Goal: Communication & Community: Answer question/provide support

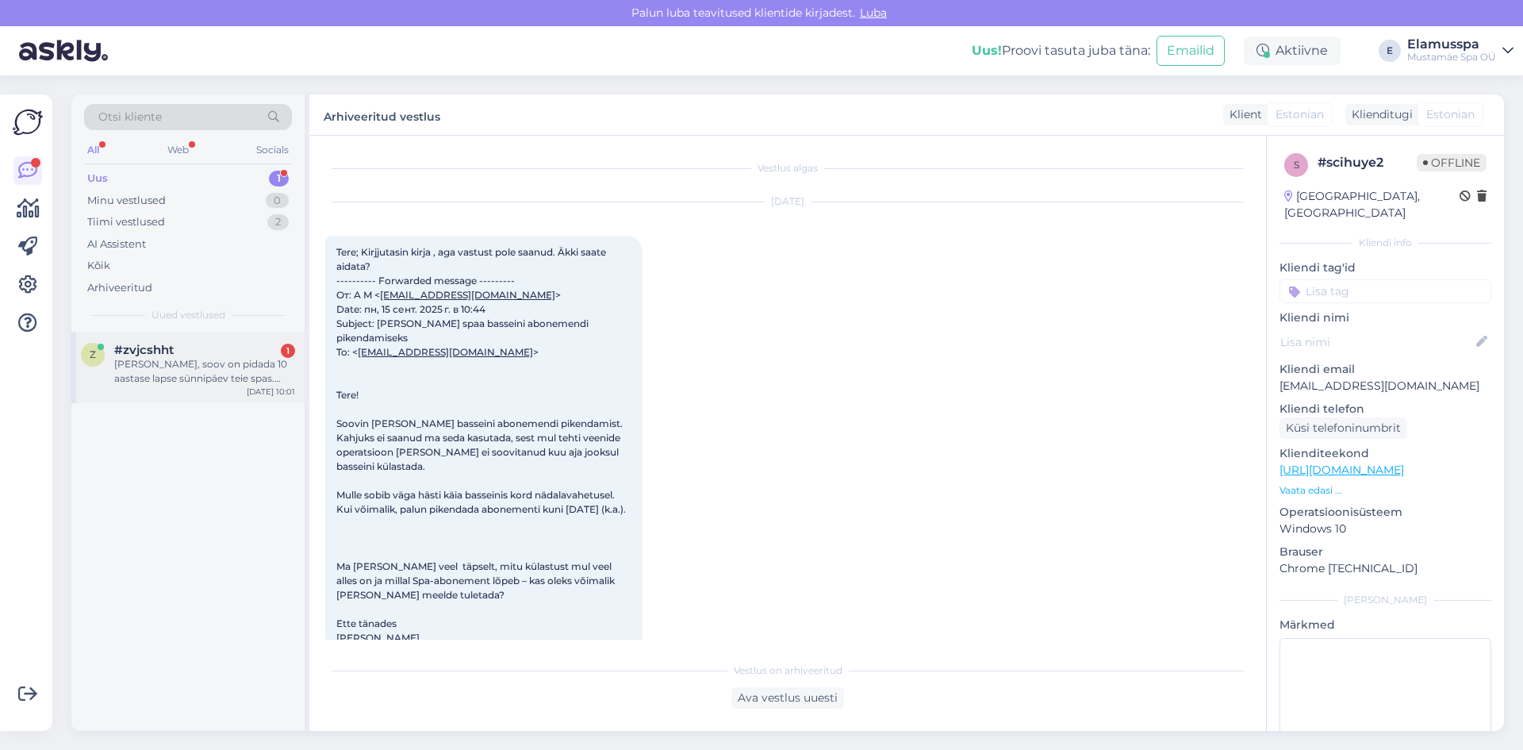
scroll to position [285, 0]
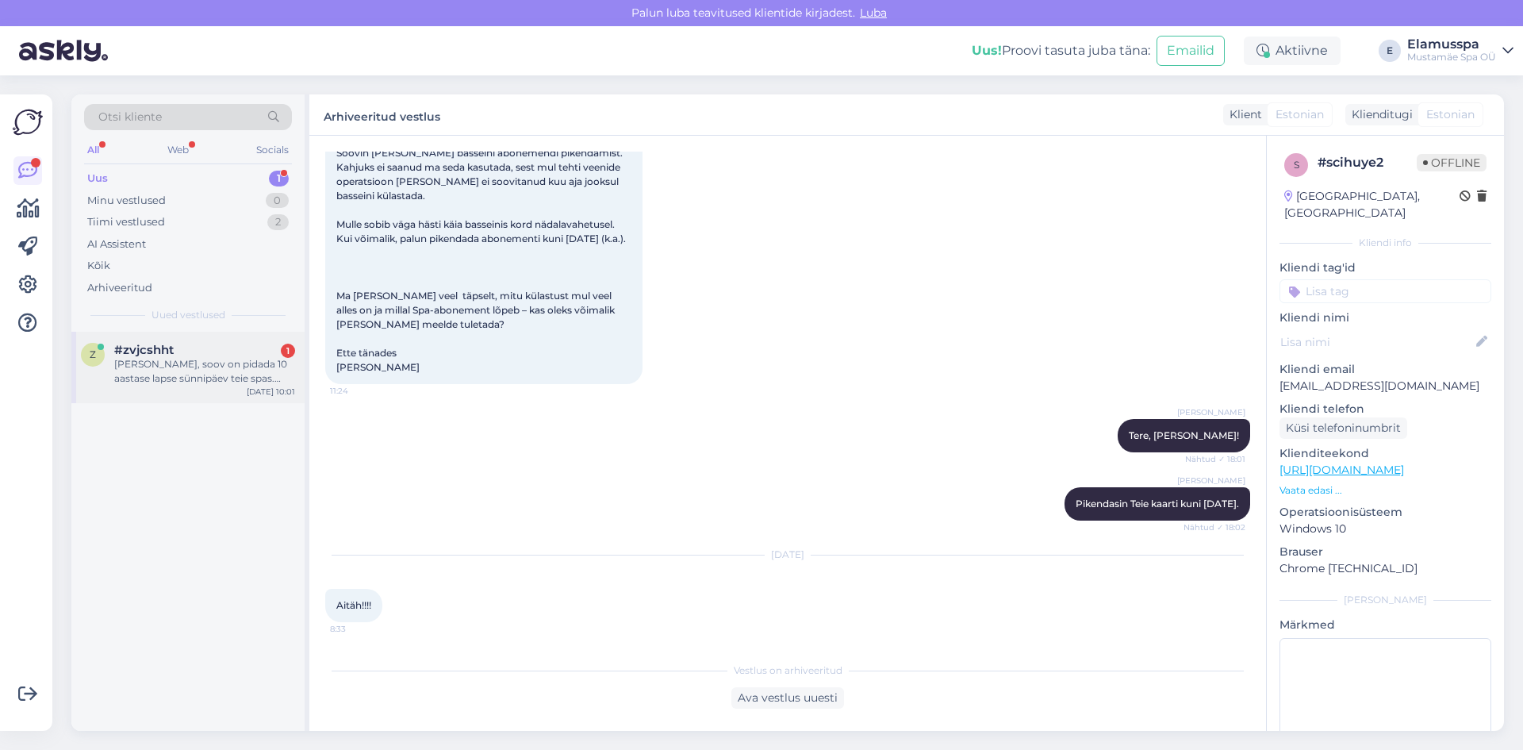
click at [231, 377] on div "[PERSON_NAME], soov on pidada 10 aastase lapse sünnipäev teie spas. Milline või…" at bounding box center [204, 371] width 181 height 29
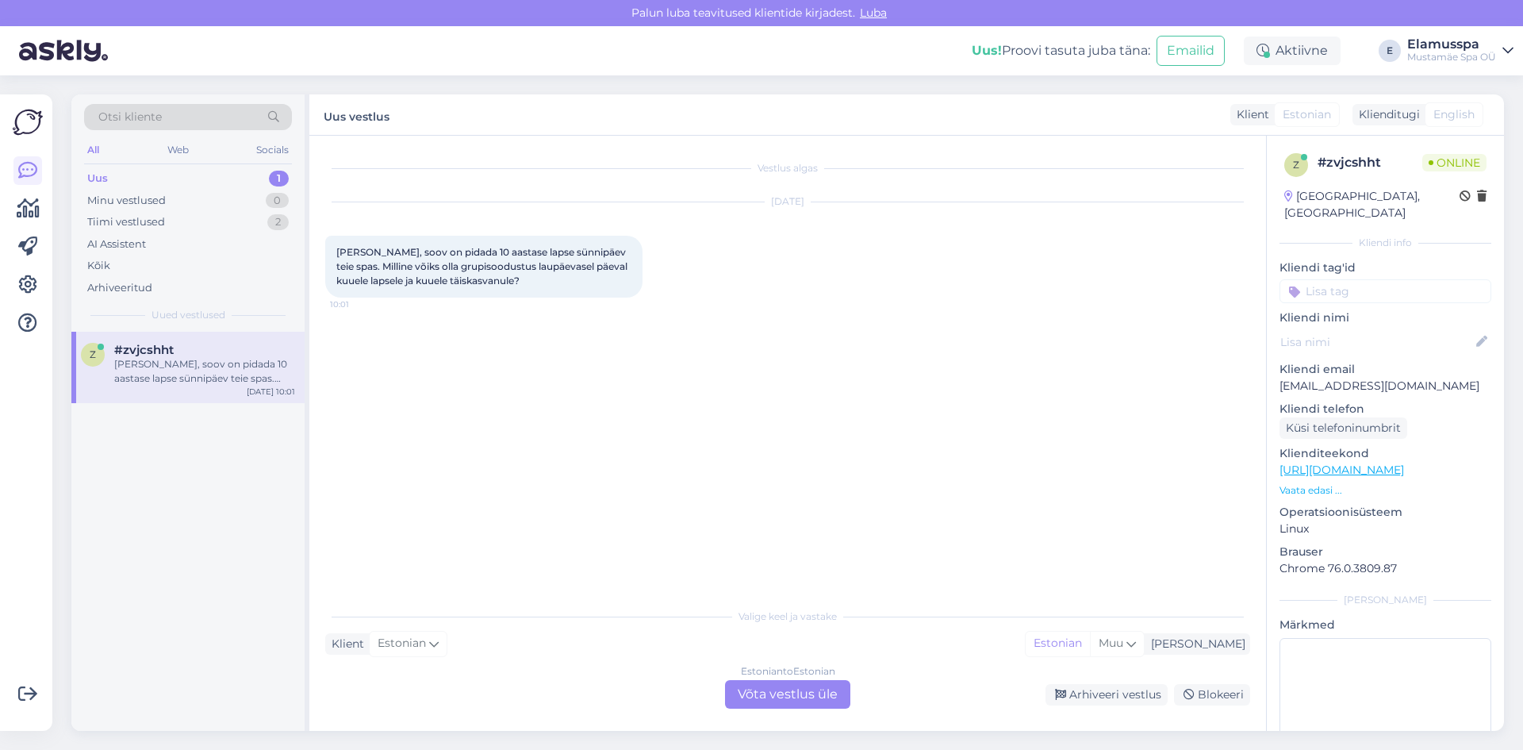
click at [765, 674] on div "Estonian to Estonian" at bounding box center [788, 671] width 94 height 14
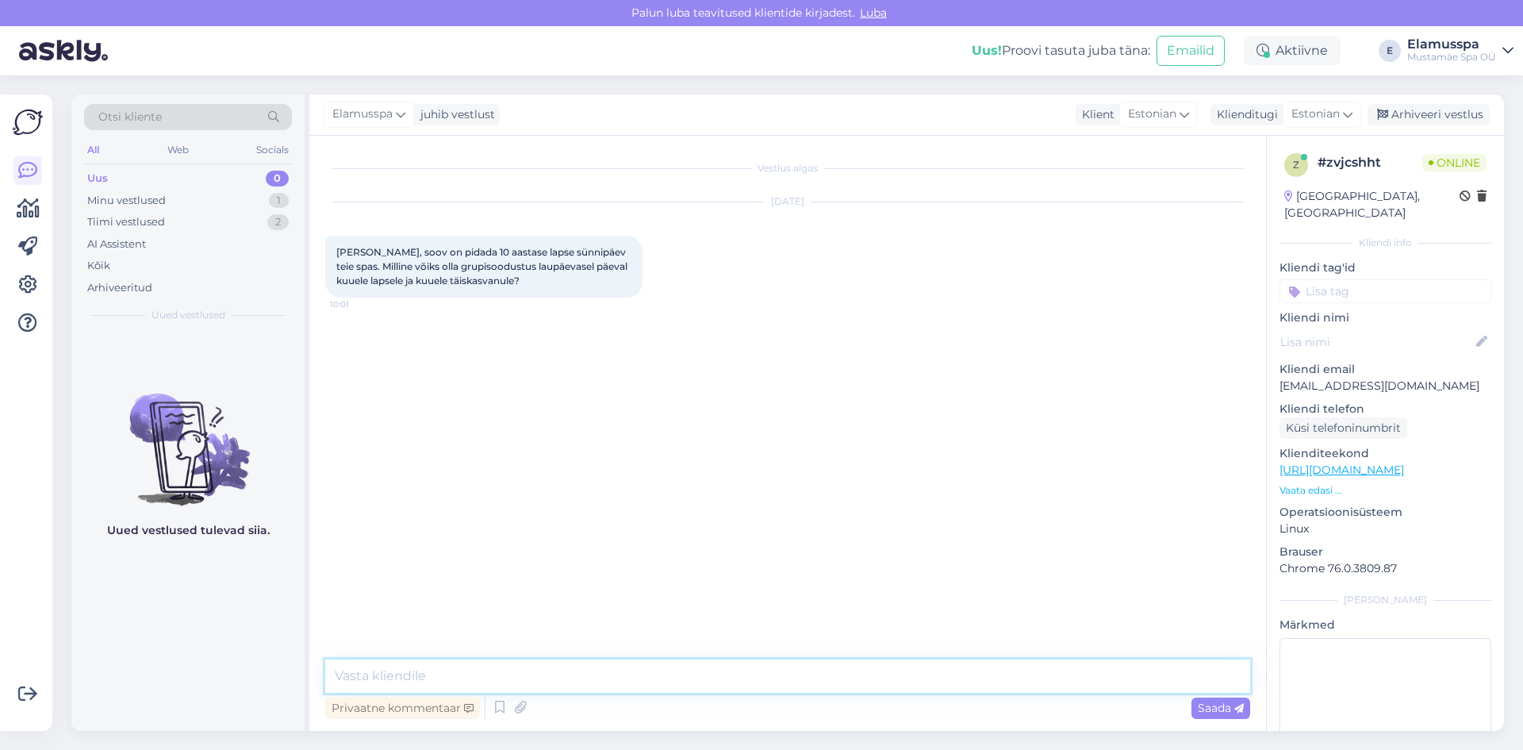
click at [762, 681] on textarea at bounding box center [787, 675] width 925 height 33
click at [458, 681] on textarea at bounding box center [787, 675] width 925 height 33
click at [532, 682] on textarea "Tere! Grupisoodustuse" at bounding box center [787, 675] width 925 height 33
click at [373, 670] on textarea "Tere! Hinnapakkumise saamiseks palun kirjutage [EMAIL_ADDRESS][DOMAIN_NAME] :)" at bounding box center [787, 675] width 925 height 33
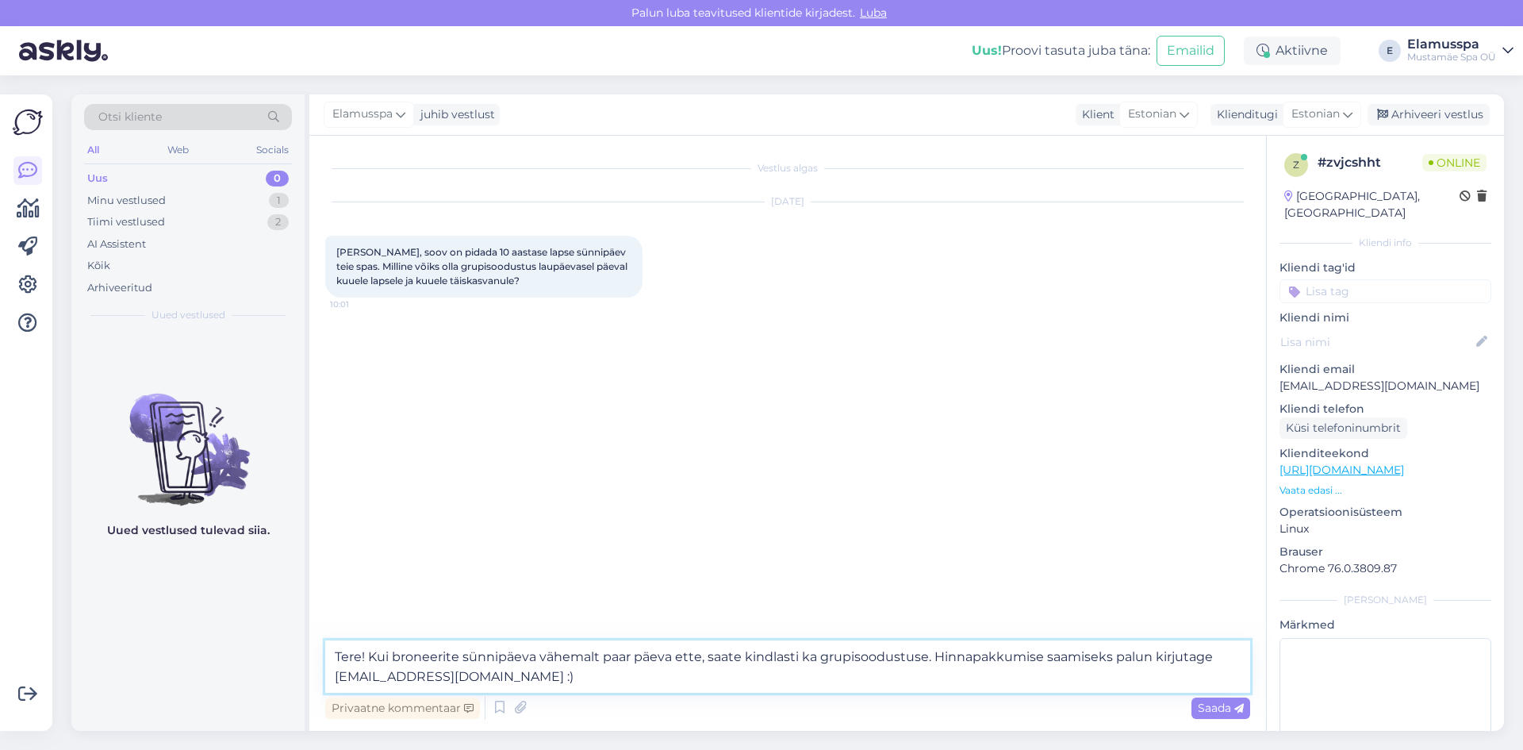
click at [1106, 658] on textarea "Tere! Kui broneerite sünnipäeva vähemalt paar päeva ette, saate kindlasti ka gr…" at bounding box center [787, 666] width 925 height 52
click at [964, 654] on textarea "Tere! Kui broneerite sünnipäeva vähemalt paar päeva ette, saate kindlasti ka gr…" at bounding box center [787, 666] width 925 height 52
type textarea "Tere! Kui broneerite sünnipäeva vähemalt paar päeva ette, saate kindlasti ka gr…"
click at [1214, 720] on div "Privaatne kommentaar Saada" at bounding box center [787, 707] width 925 height 30
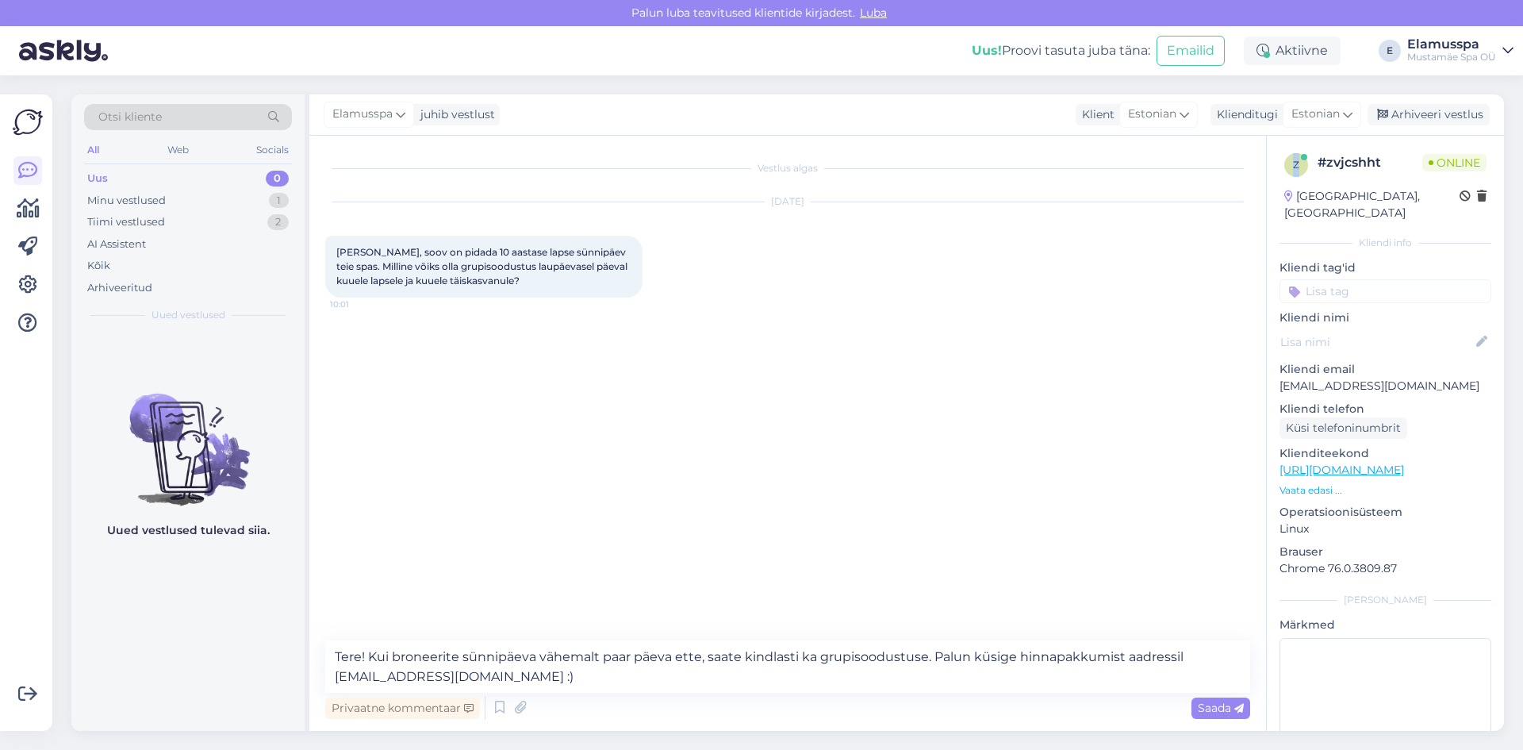
click at [1215, 720] on div "Privaatne kommentaar Saada" at bounding box center [787, 707] width 925 height 30
click at [1231, 709] on span "Saada" at bounding box center [1221, 707] width 46 height 14
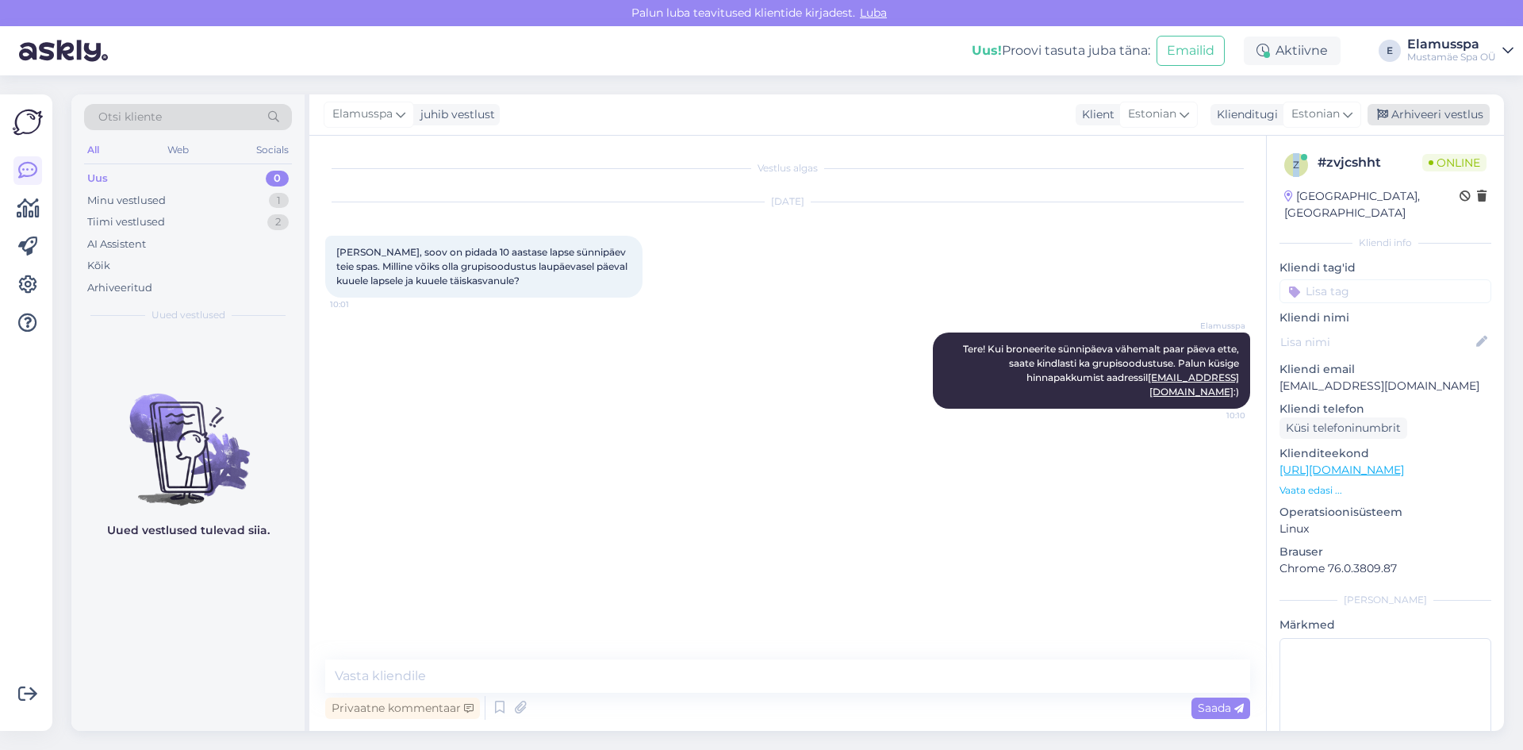
click at [1442, 114] on div "Arhiveeri vestlus" at bounding box center [1428, 114] width 122 height 21
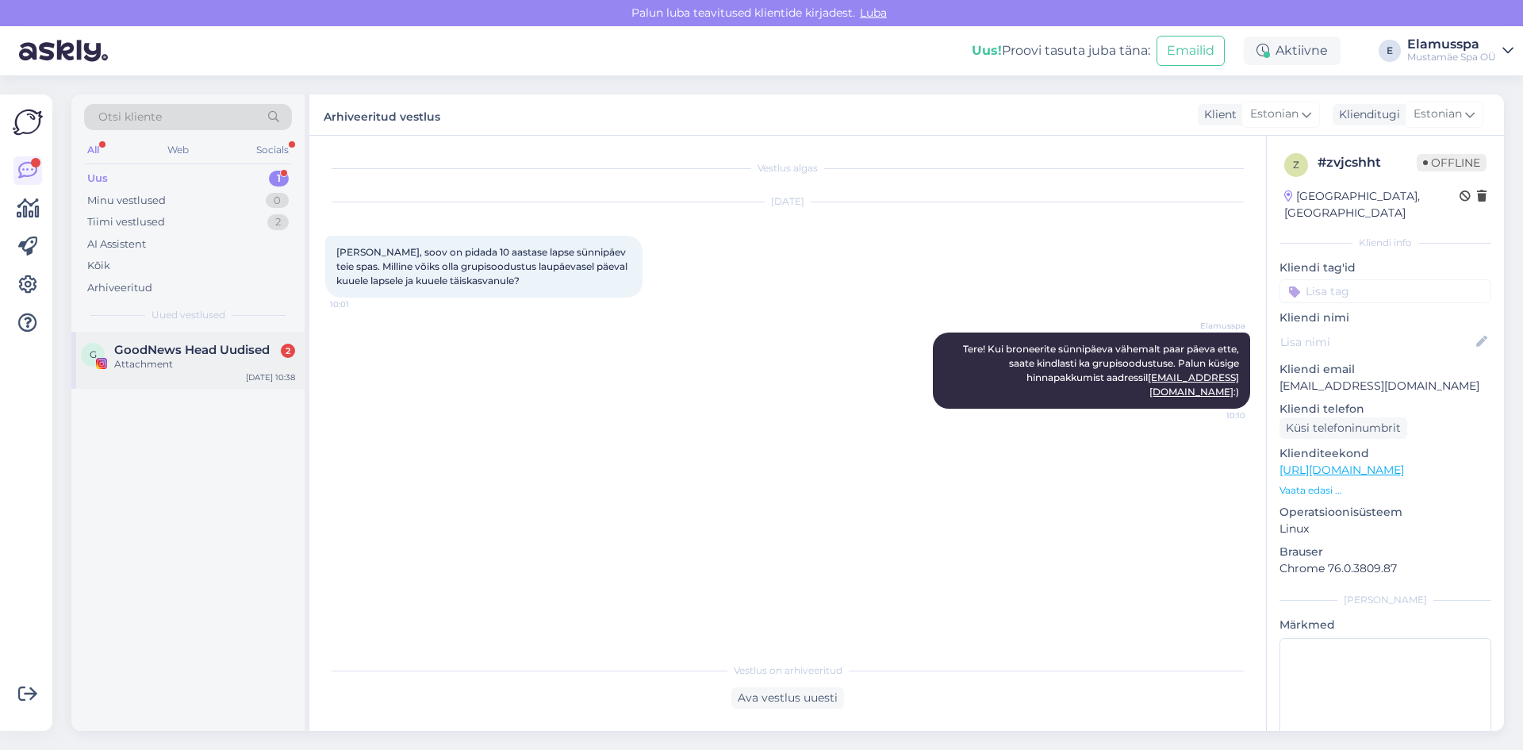
click at [208, 340] on div "G GoodNews Head Uudised 2 Attachment [DATE] 10:38" at bounding box center [187, 360] width 233 height 57
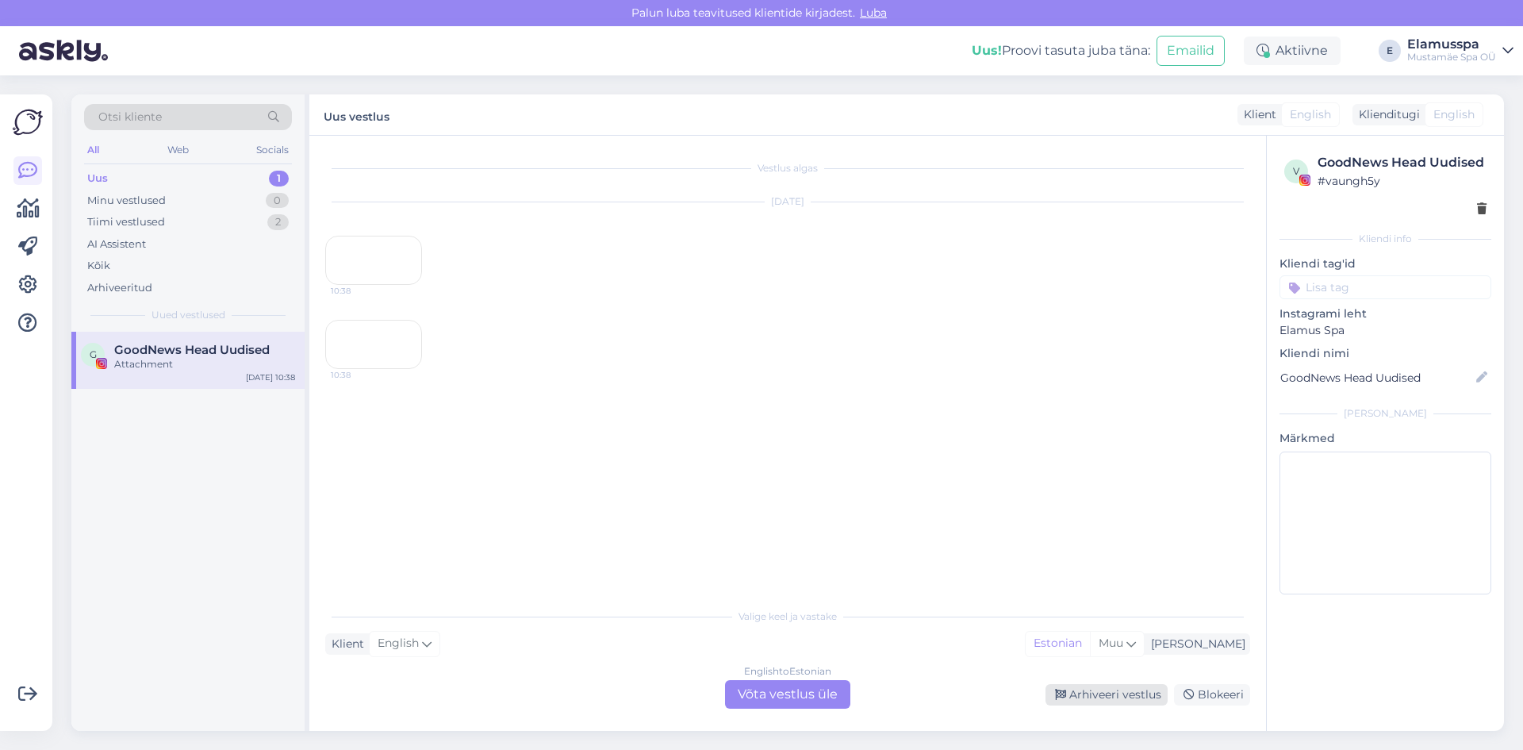
click at [1098, 701] on div "Arhiveeri vestlus" at bounding box center [1106, 694] width 122 height 21
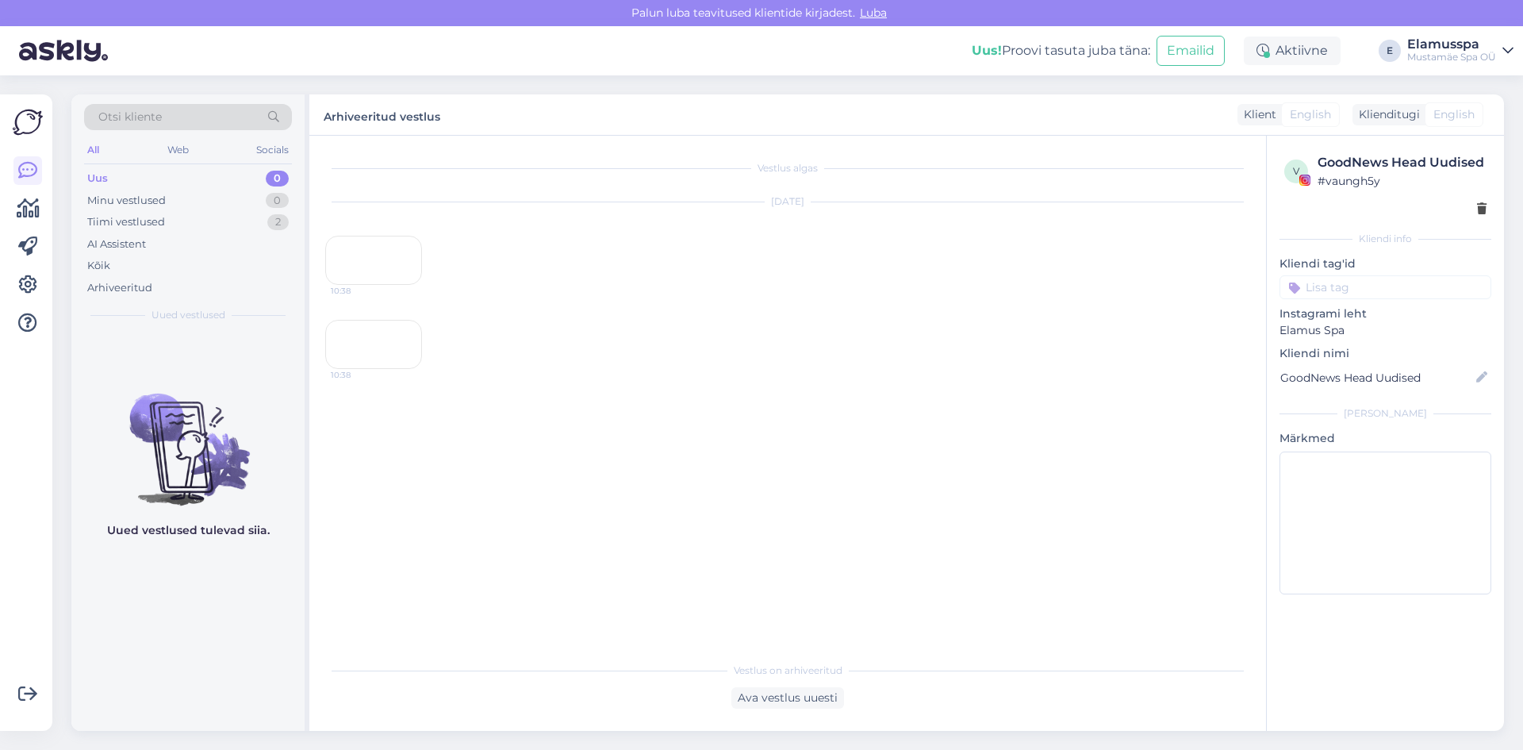
click at [385, 285] on div "10:38" at bounding box center [373, 260] width 97 height 49
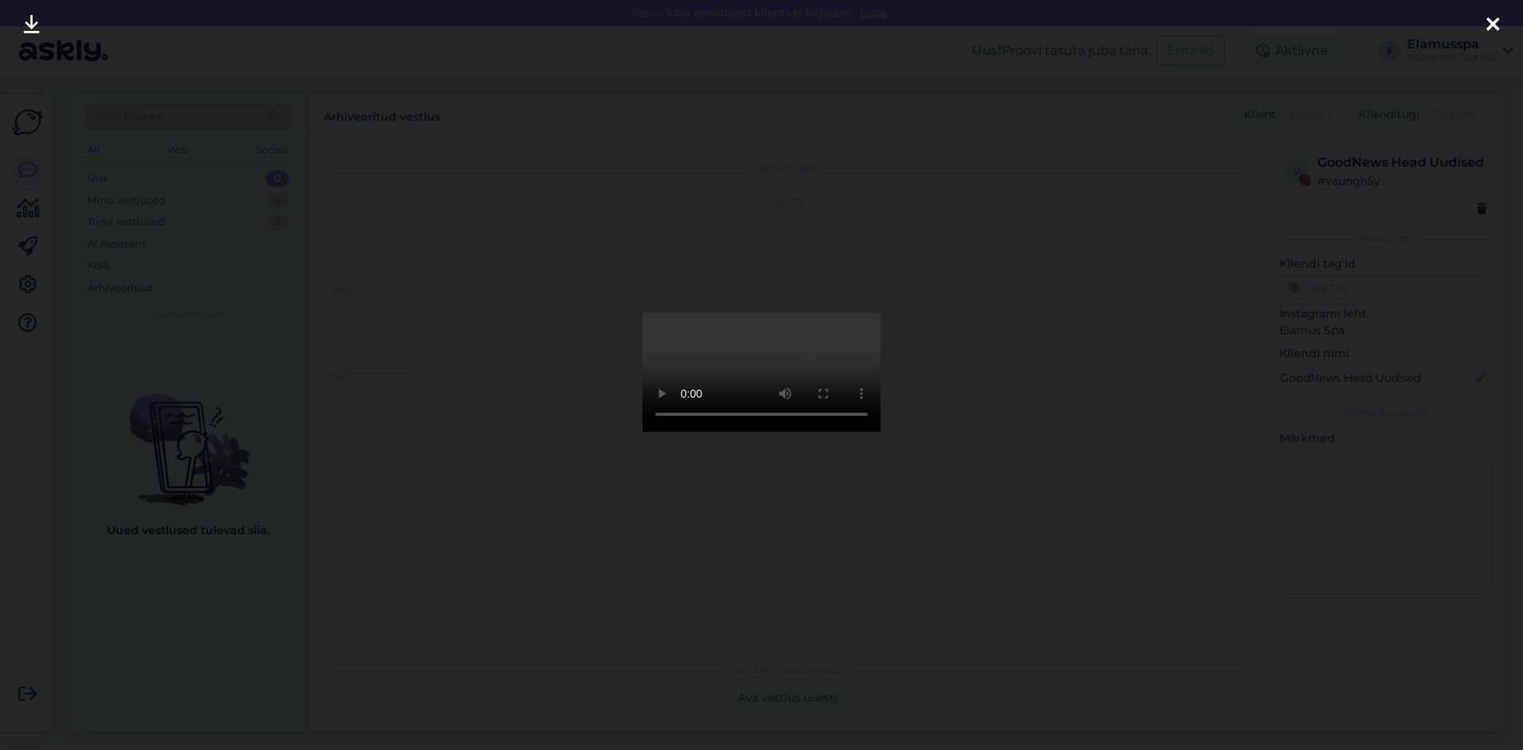
click at [1005, 298] on div at bounding box center [761, 375] width 1523 height 750
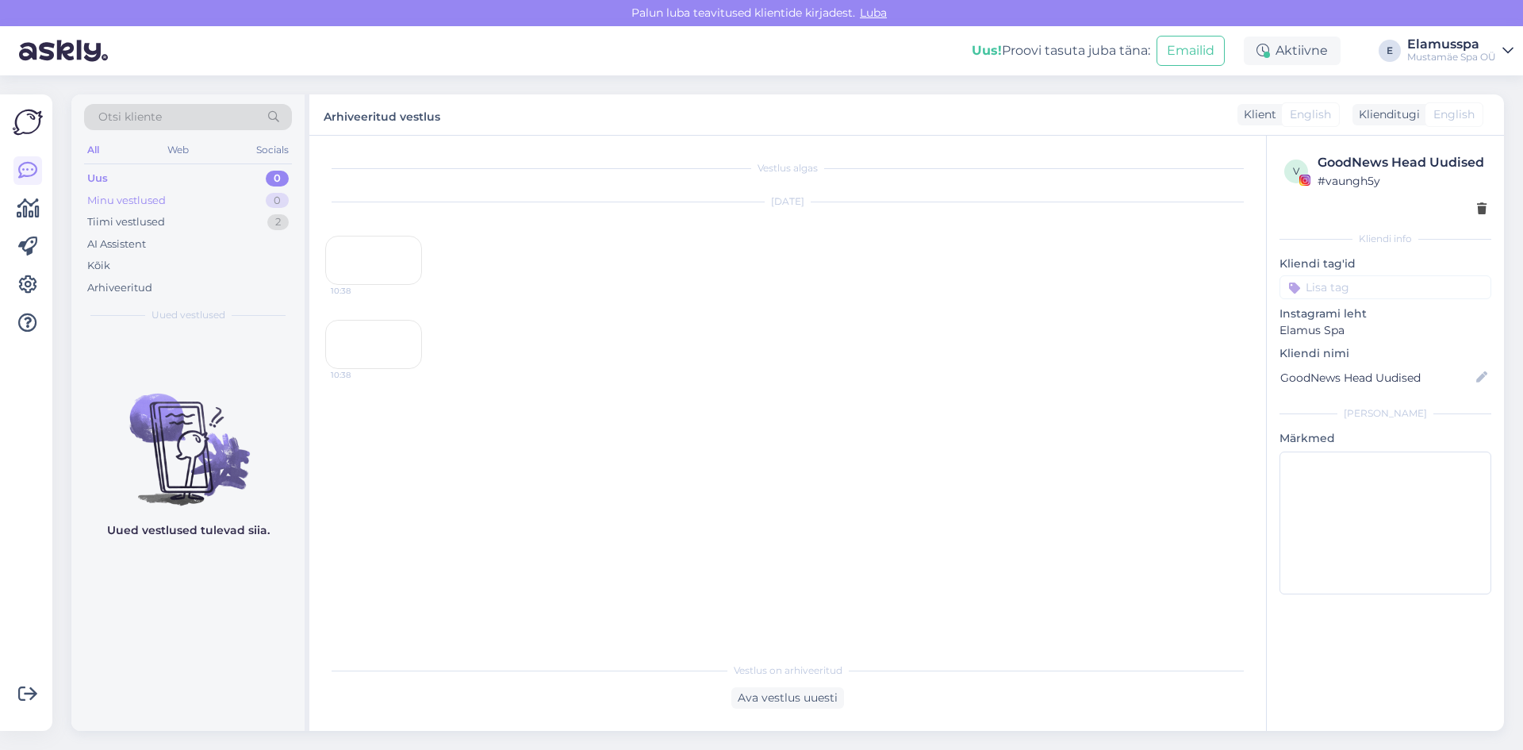
click at [251, 205] on div "Minu vestlused 0" at bounding box center [188, 201] width 208 height 22
click at [268, 184] on div "0" at bounding box center [277, 179] width 23 height 16
